Goal: Check status: Check status

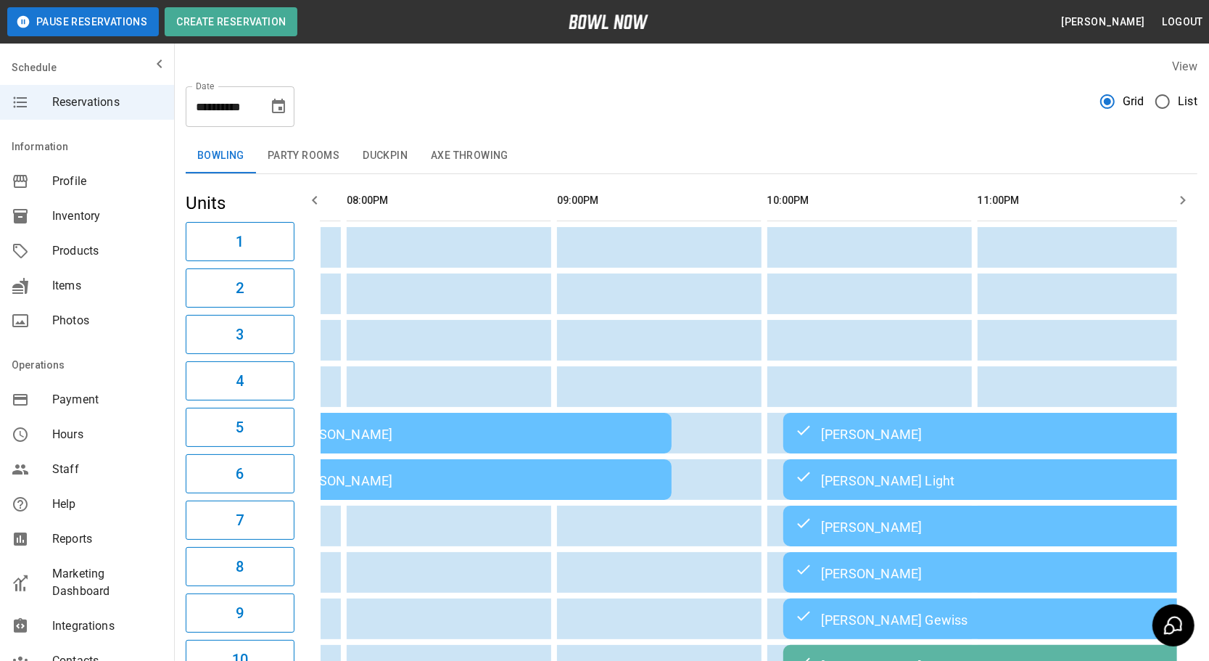
click at [282, 100] on icon "Choose date, selected date is Sep 13, 2025" at bounding box center [278, 106] width 13 height 15
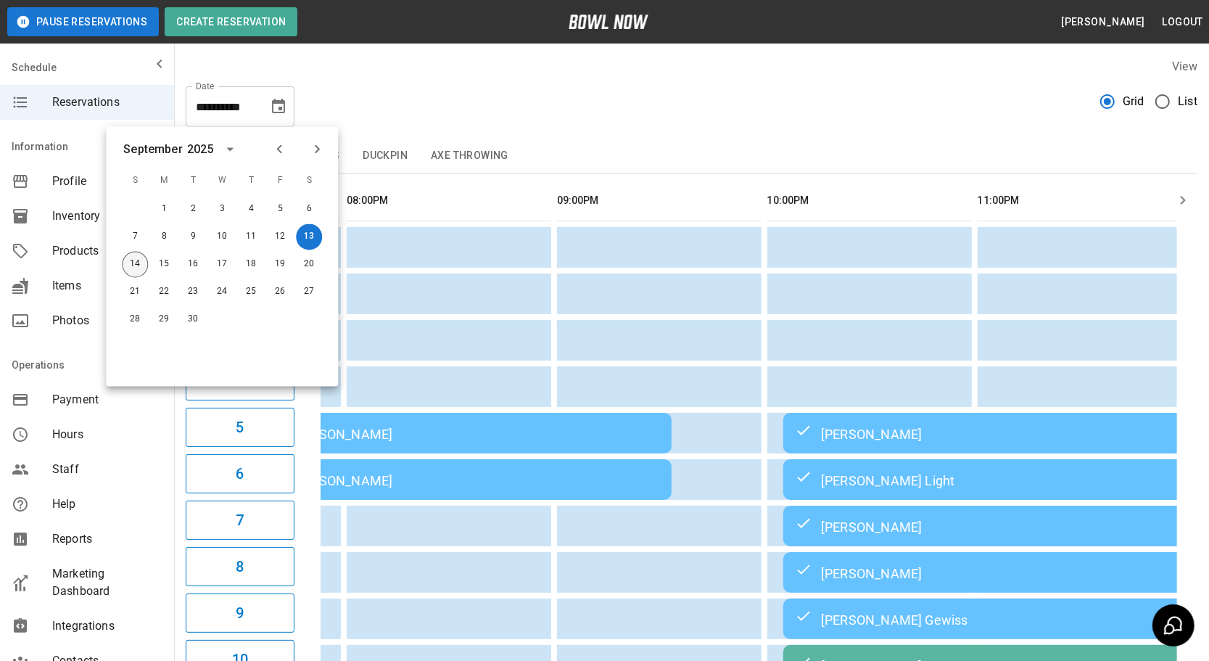
drag, startPoint x: 132, startPoint y: 263, endPoint x: 469, endPoint y: 105, distance: 371.9
click at [132, 264] on button "14" at bounding box center [135, 265] width 26 height 26
type input "**********"
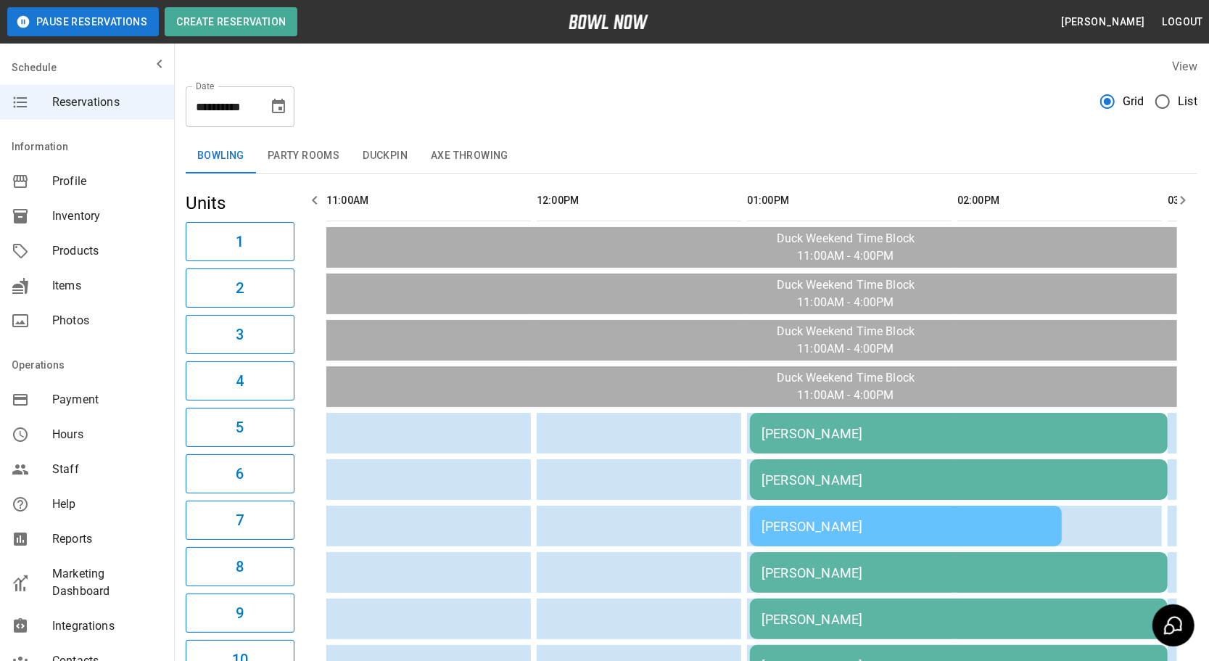
drag, startPoint x: 629, startPoint y: 445, endPoint x: 376, endPoint y: 424, distance: 254.0
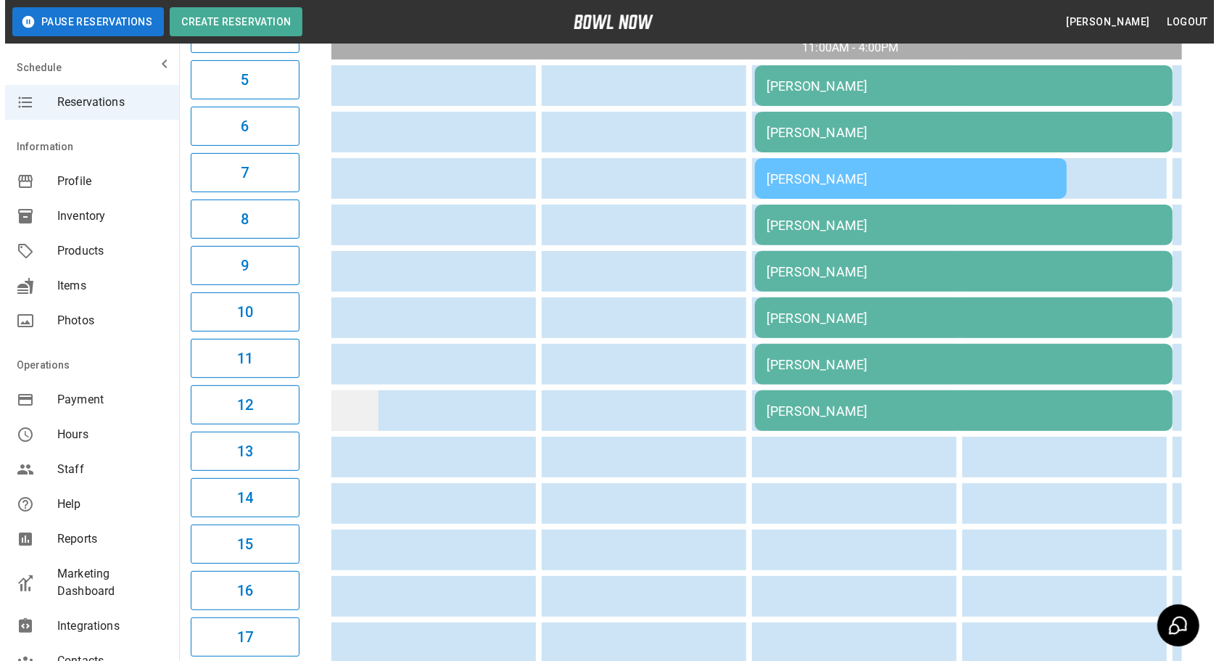
scroll to position [395, 0]
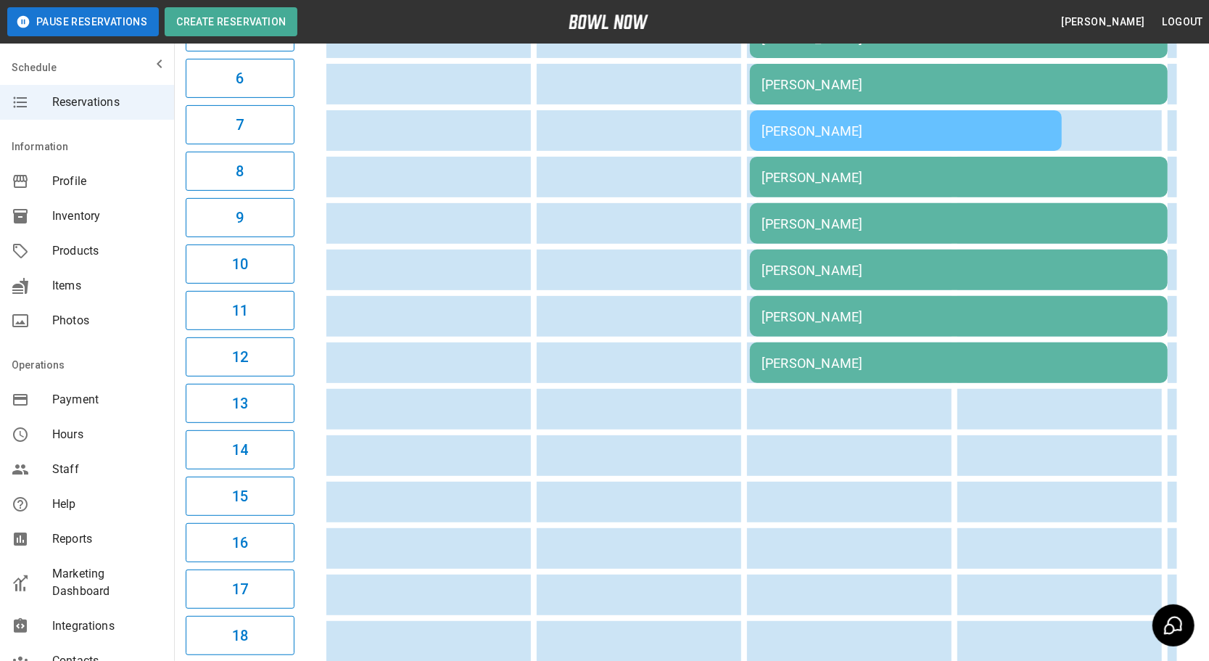
click at [802, 251] on td "[PERSON_NAME]" at bounding box center [959, 270] width 418 height 41
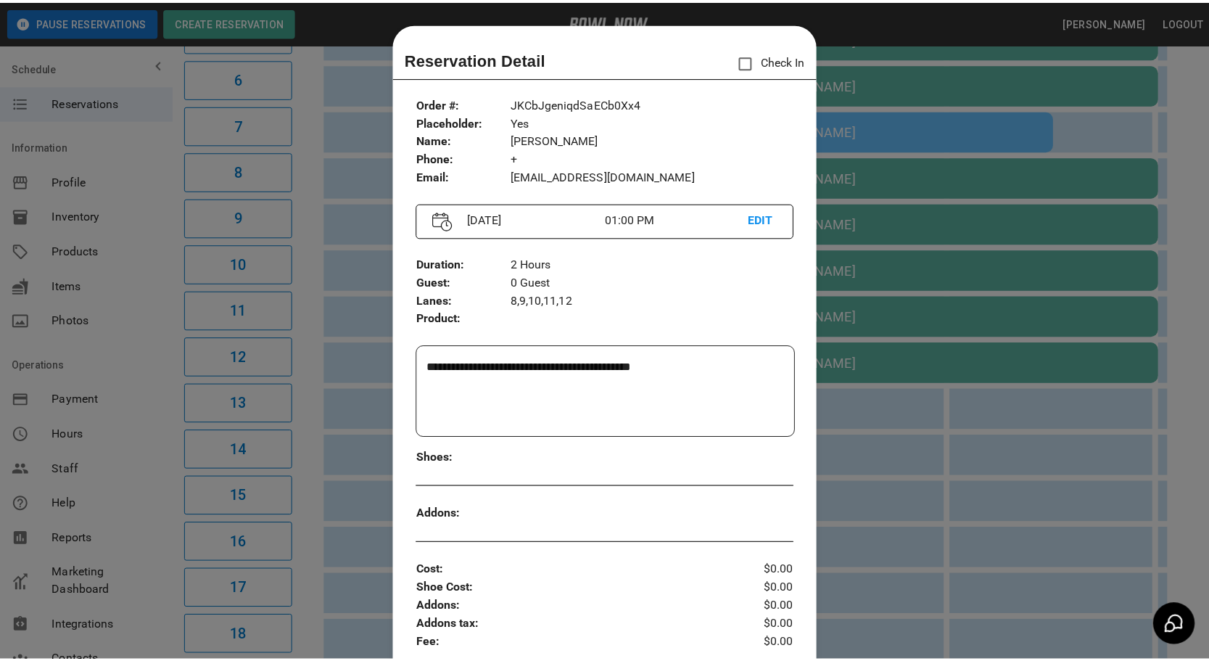
scroll to position [22, 0]
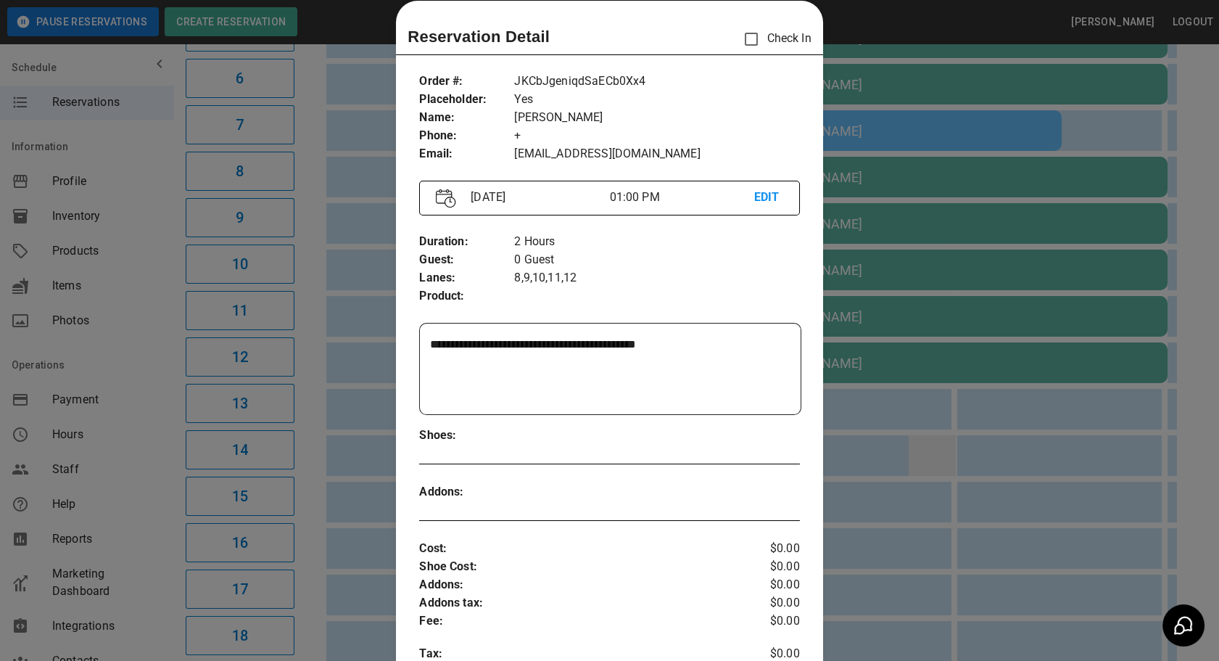
drag, startPoint x: 907, startPoint y: 445, endPoint x: 902, endPoint y: 428, distance: 18.4
click at [908, 443] on div at bounding box center [609, 330] width 1219 height 661
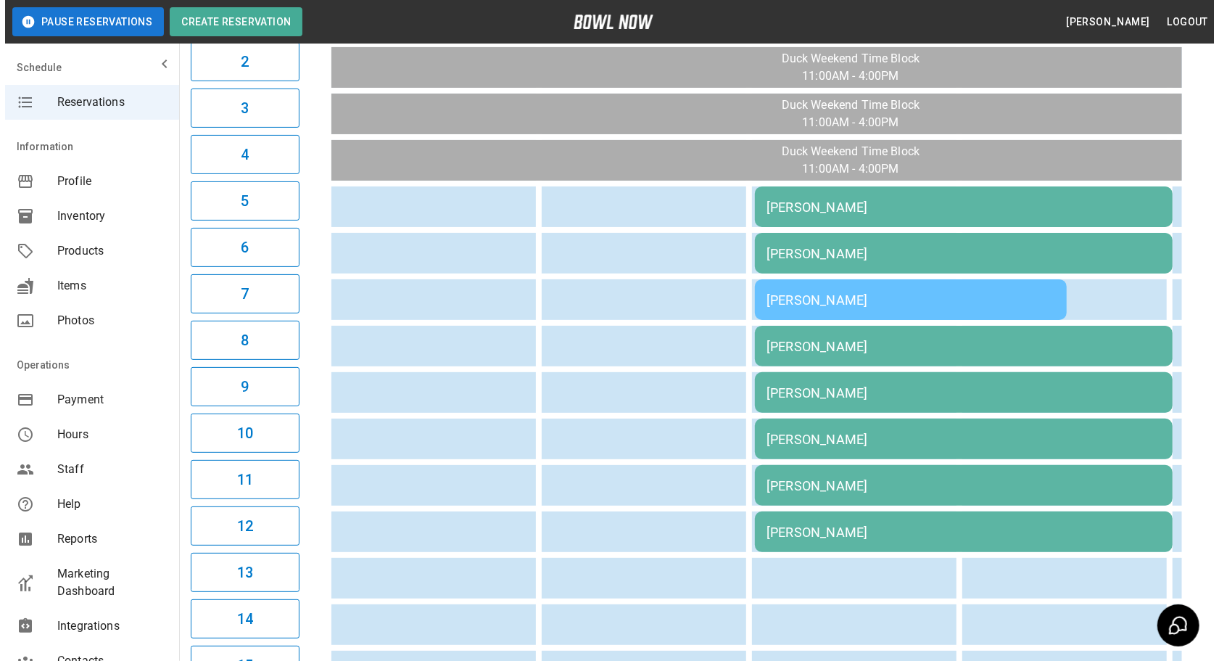
scroll to position [197, 0]
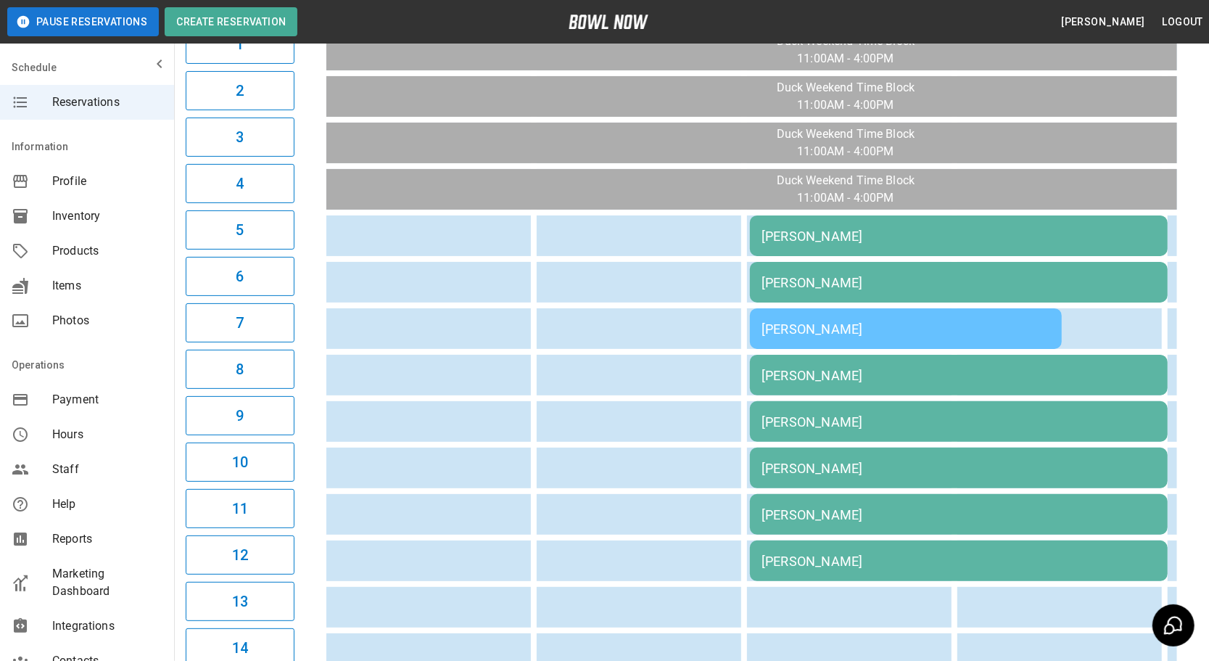
click at [839, 262] on td "[PERSON_NAME]" at bounding box center [959, 282] width 418 height 41
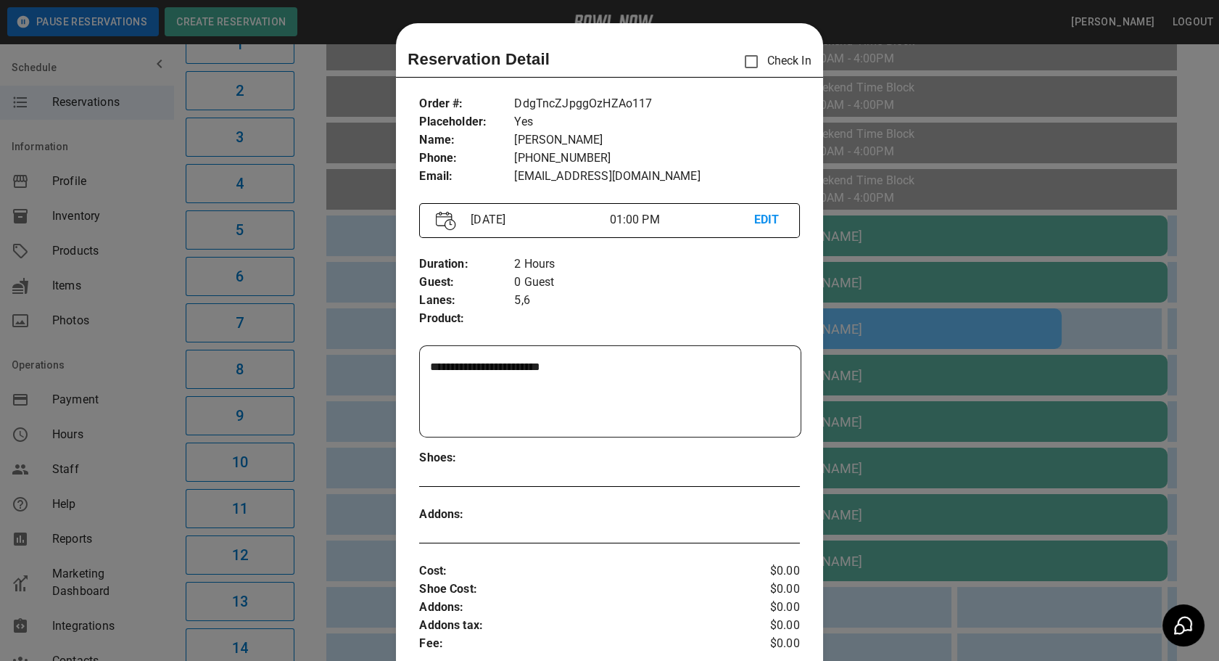
scroll to position [22, 0]
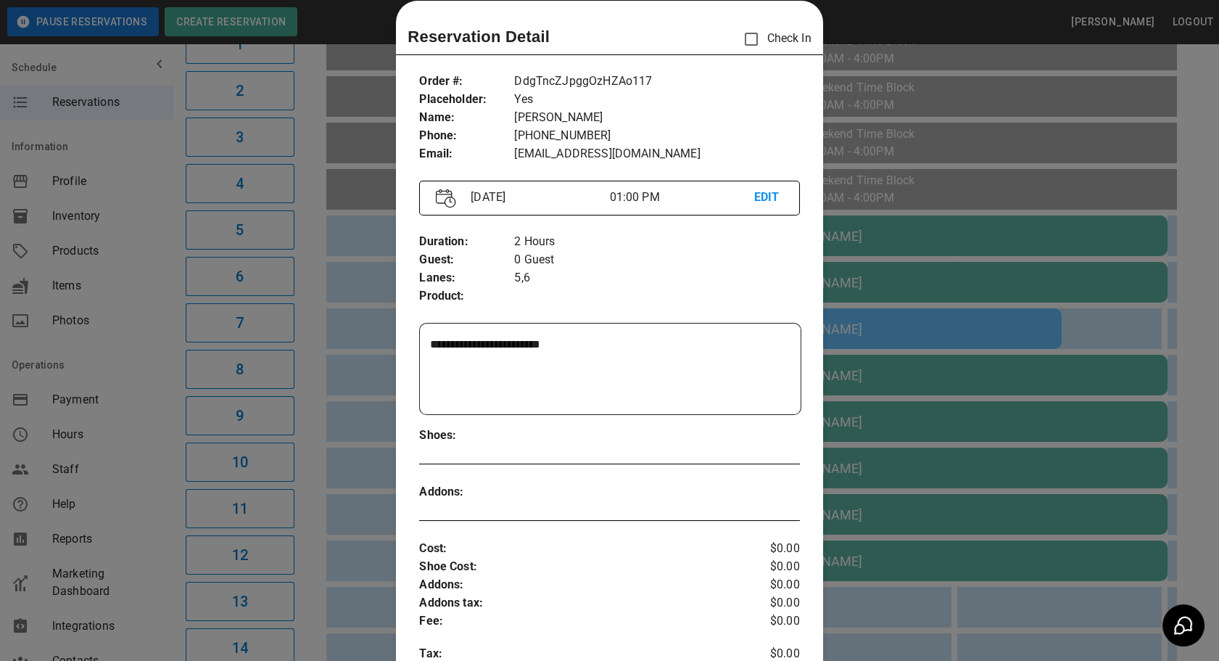
click at [961, 325] on div at bounding box center [609, 330] width 1219 height 661
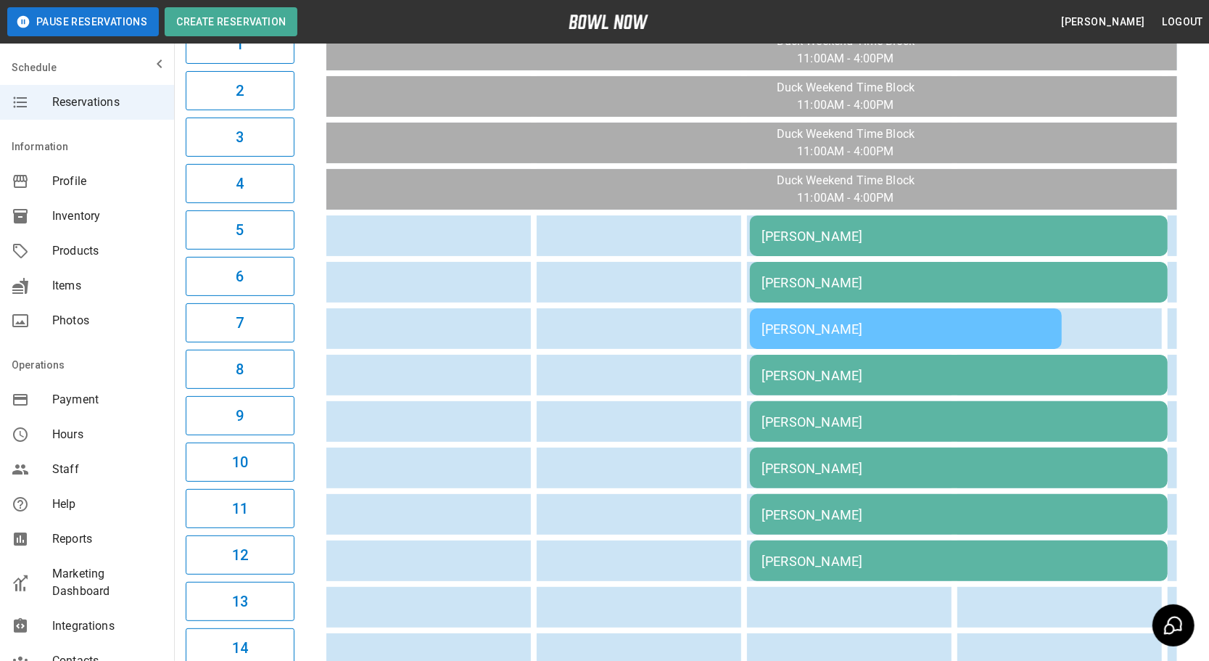
click at [890, 321] on div "[PERSON_NAME]" at bounding box center [906, 328] width 289 height 15
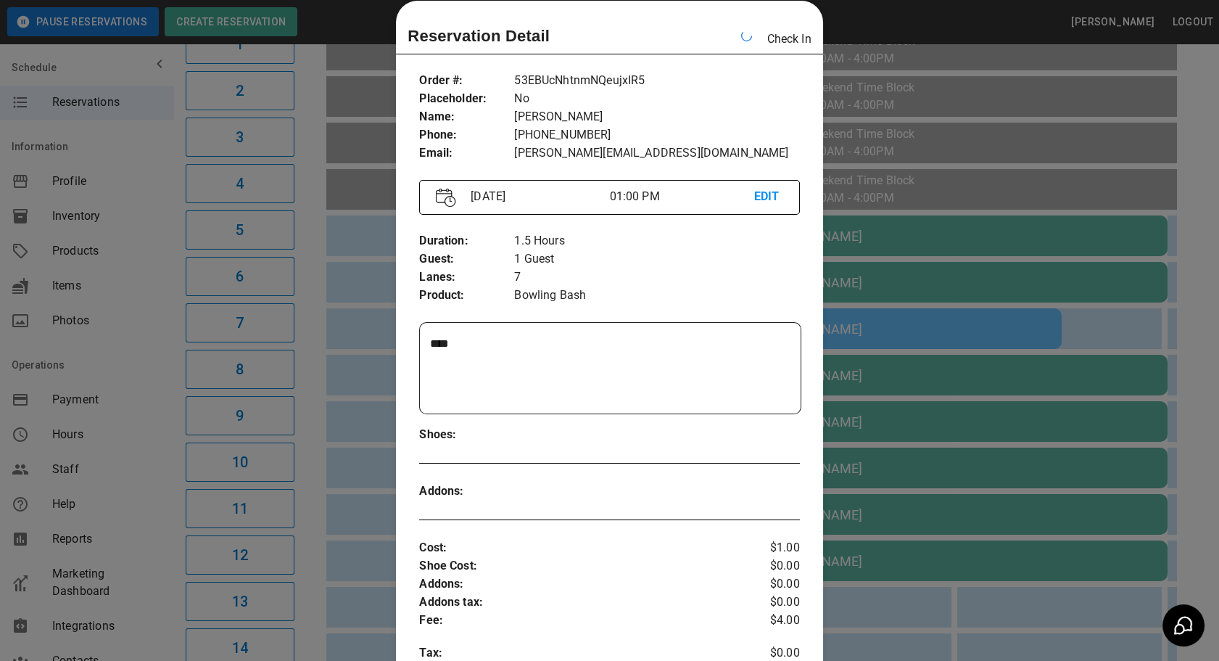
click at [968, 422] on div at bounding box center [609, 330] width 1219 height 661
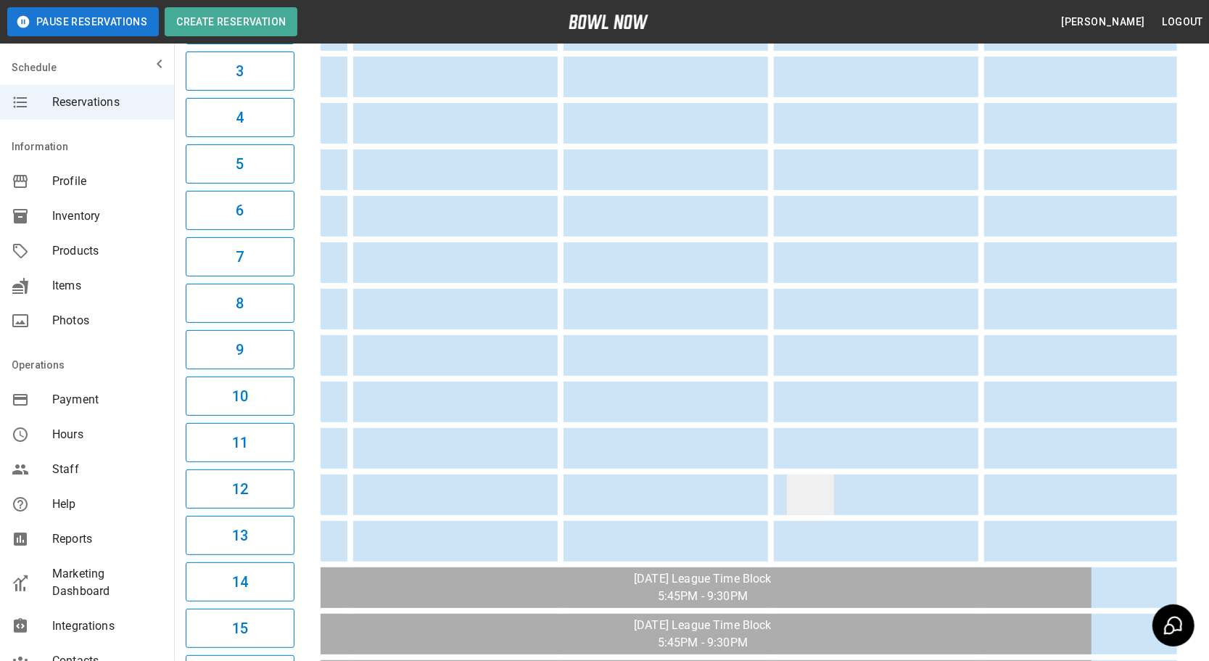
scroll to position [0, 1454]
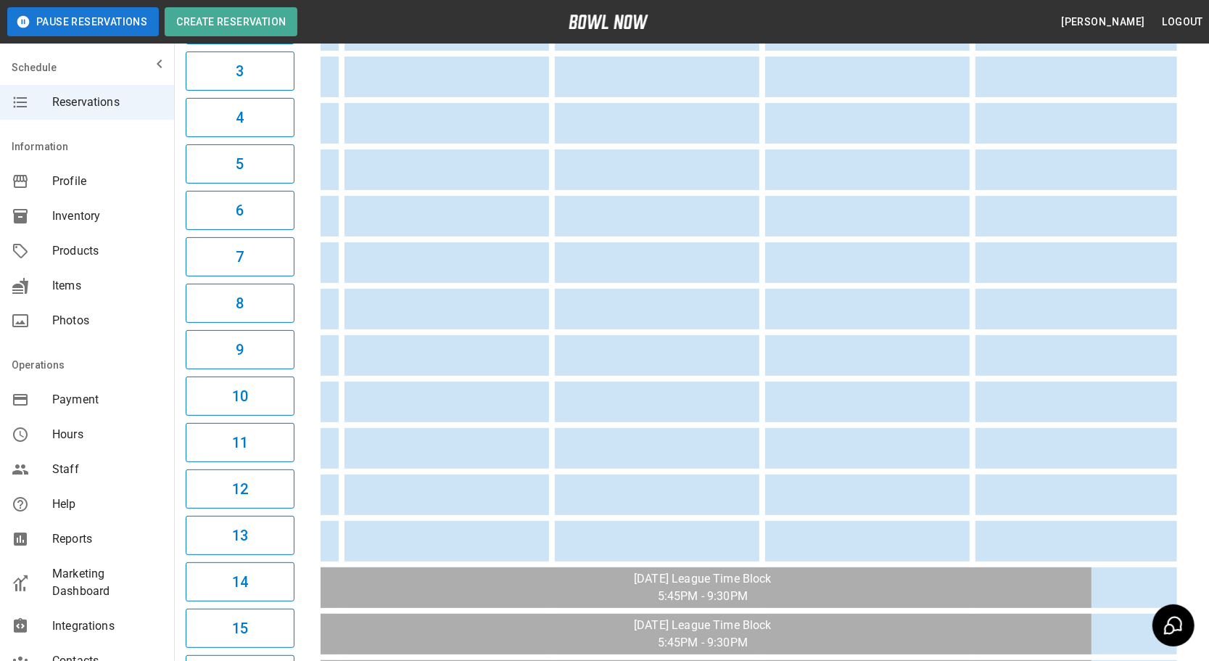
drag, startPoint x: 503, startPoint y: 457, endPoint x: 863, endPoint y: 463, distance: 359.9
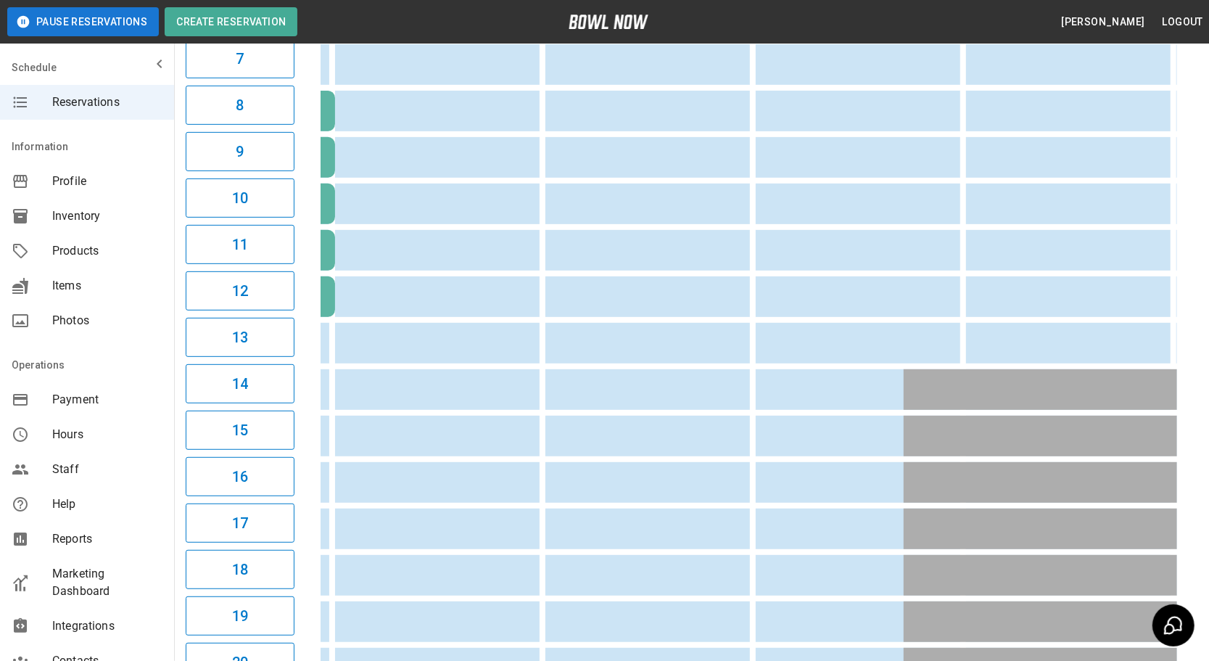
scroll to position [0, 0]
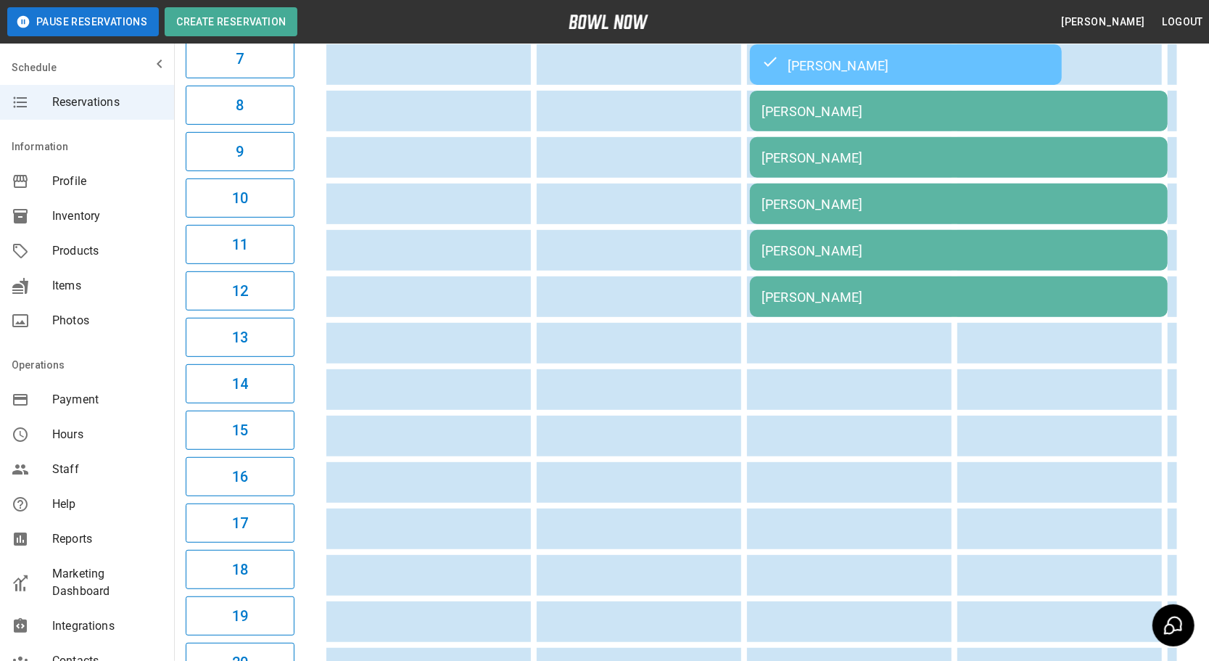
drag, startPoint x: 923, startPoint y: 426, endPoint x: 627, endPoint y: 450, distance: 297.0
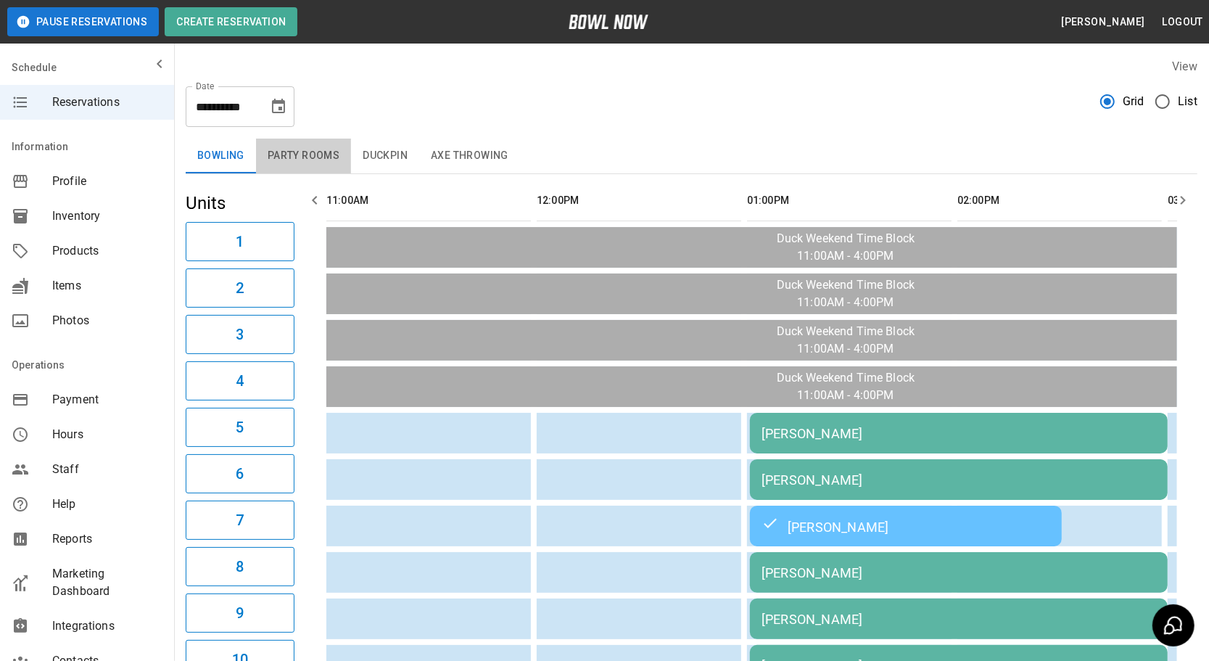
click at [297, 154] on button "Party Rooms" at bounding box center [303, 156] width 95 height 35
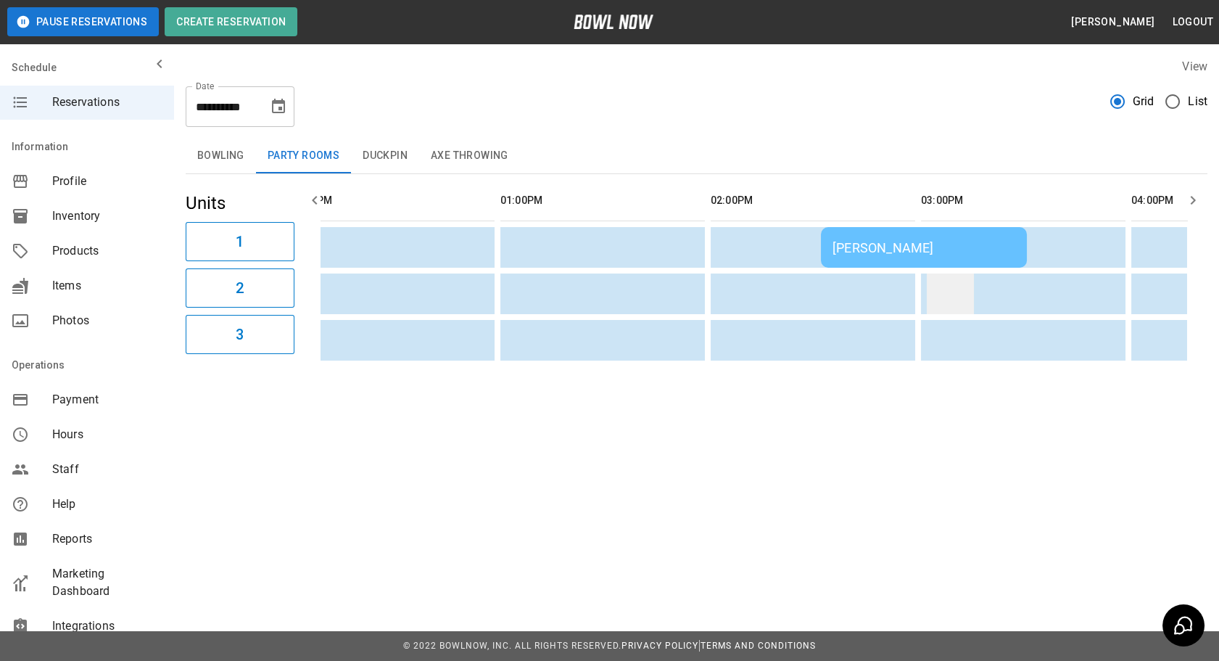
drag, startPoint x: 662, startPoint y: 281, endPoint x: 762, endPoint y: 273, distance: 100.4
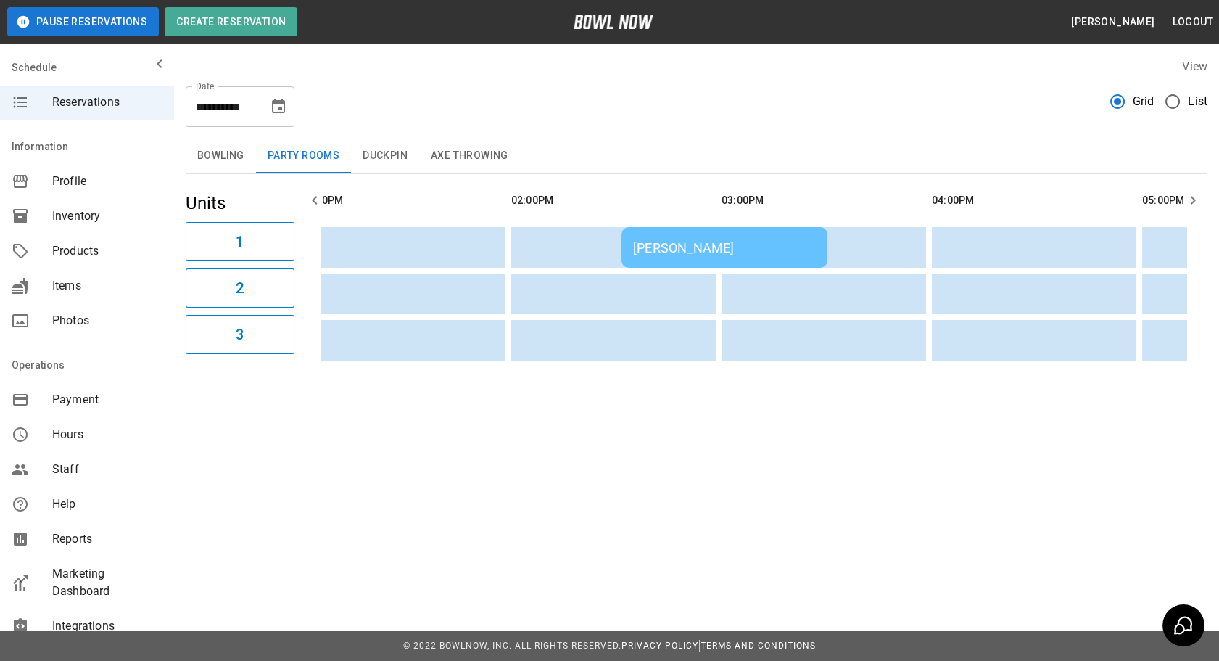
click at [770, 240] on div "[PERSON_NAME]" at bounding box center [724, 247] width 183 height 15
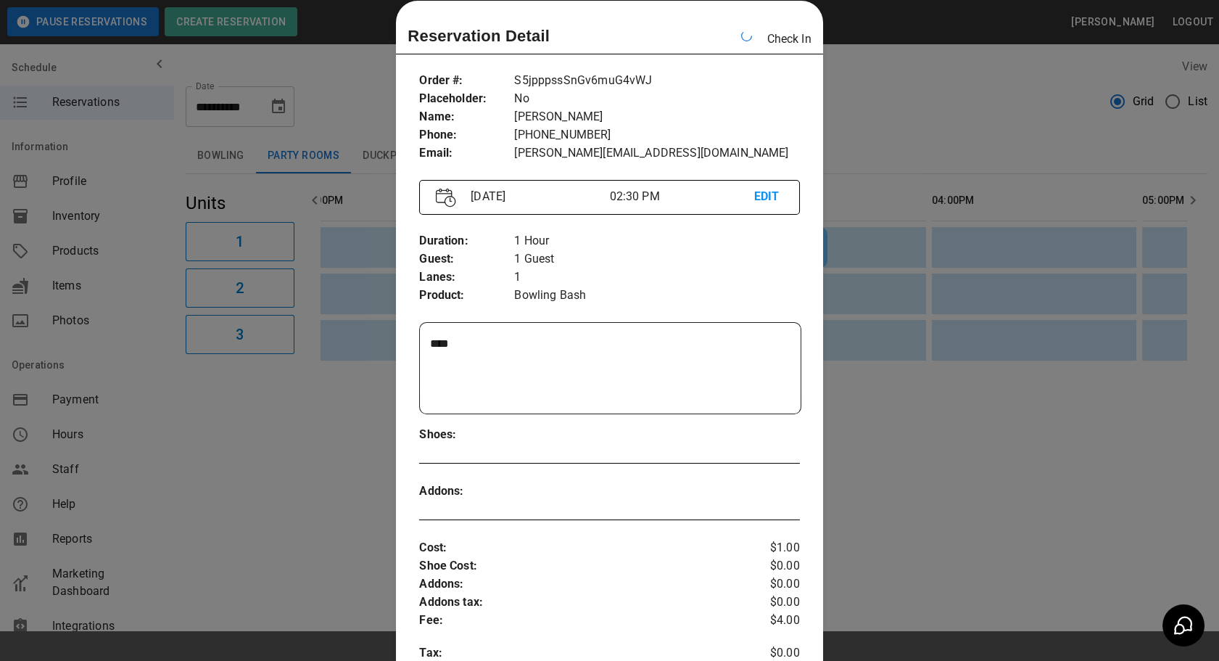
click at [862, 110] on div at bounding box center [609, 330] width 1219 height 661
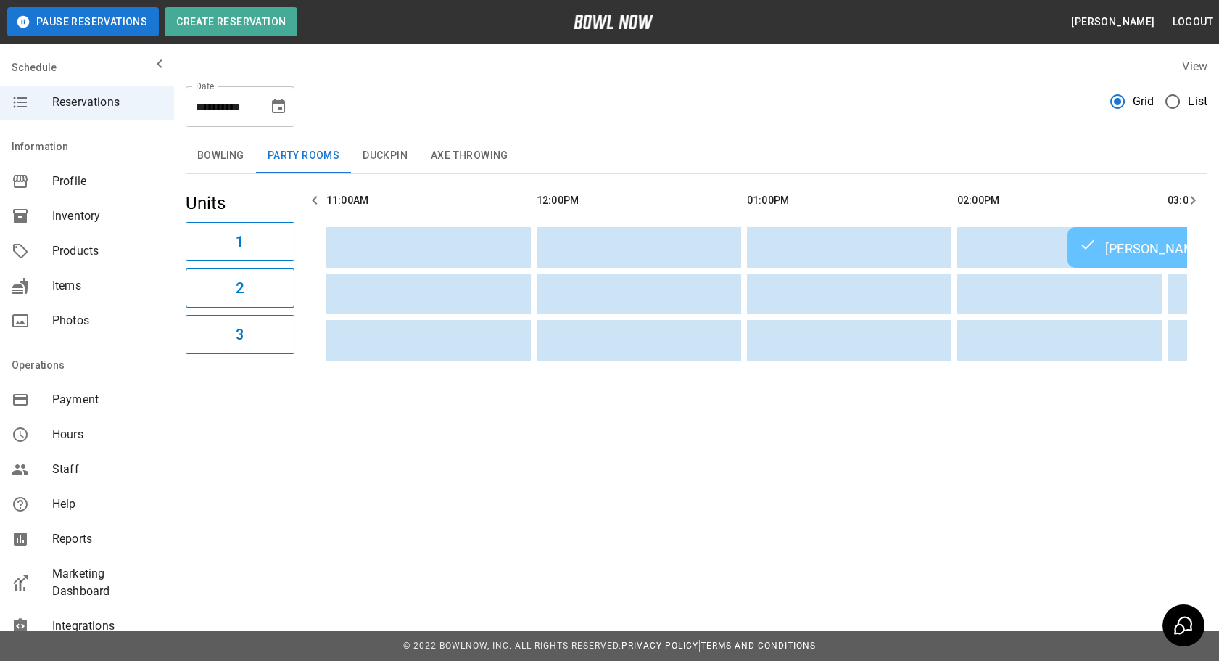
drag, startPoint x: 674, startPoint y: 328, endPoint x: 240, endPoint y: 301, distance: 434.6
click at [406, 141] on button "Duckpin" at bounding box center [385, 156] width 68 height 35
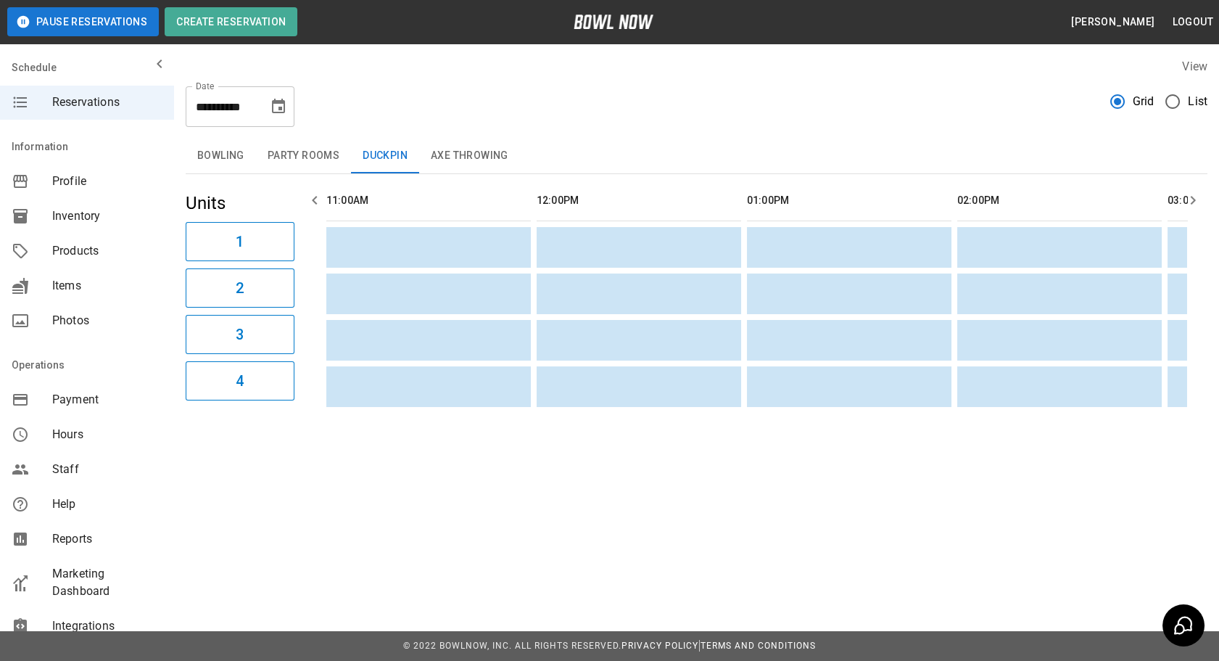
drag, startPoint x: 411, startPoint y: 271, endPoint x: 290, endPoint y: 268, distance: 121.2
click at [443, 161] on button "Axe Throwing" at bounding box center [469, 156] width 101 height 35
drag, startPoint x: 403, startPoint y: 333, endPoint x: 178, endPoint y: 278, distance: 232.2
click at [192, 162] on button "Bowling" at bounding box center [221, 156] width 70 height 35
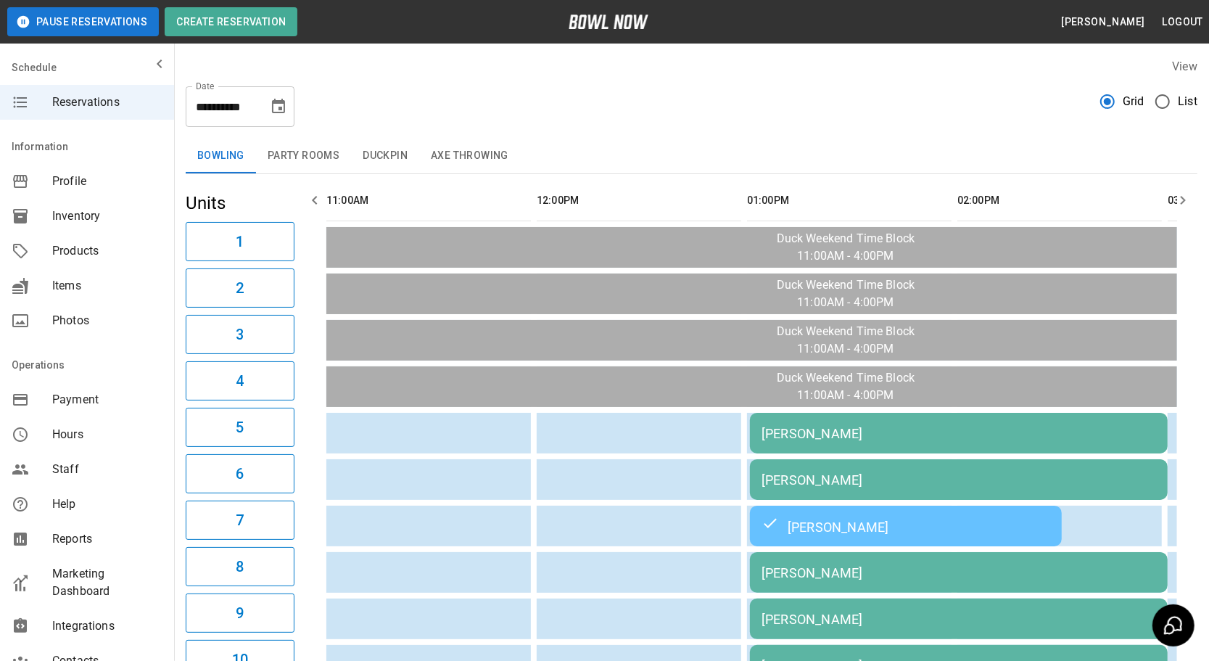
click at [633, 121] on div "**********" at bounding box center [692, 101] width 1012 height 52
